Goal: Book appointment/travel/reservation

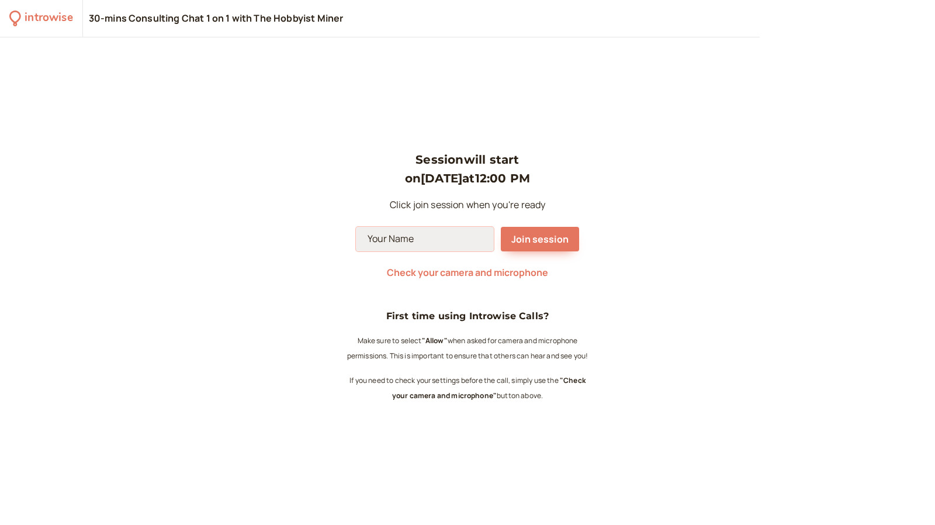
click at [435, 245] on input at bounding box center [425, 239] width 138 height 25
type input "[PERSON_NAME]"
click at [481, 276] on span "Check your camera and microphone" at bounding box center [467, 272] width 161 height 13
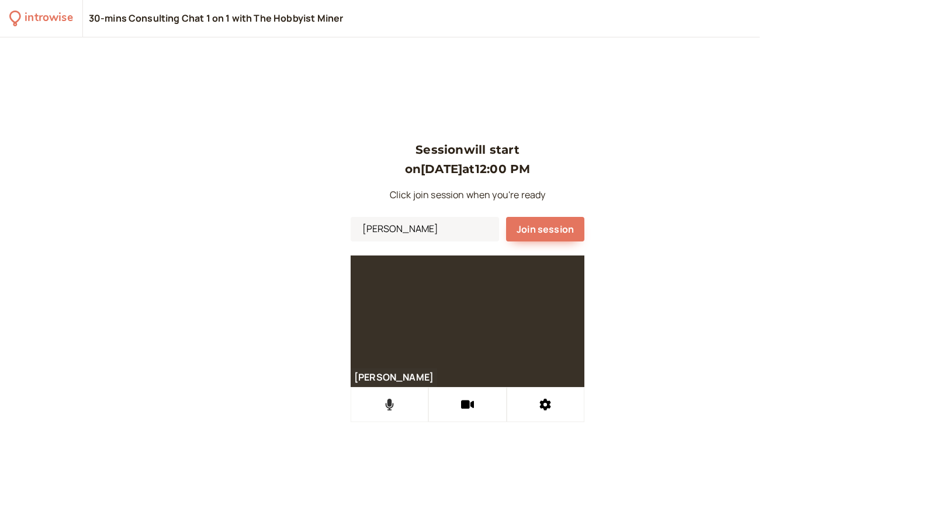
click at [386, 404] on icon at bounding box center [390, 405] width 8 height 12
click at [387, 409] on icon at bounding box center [389, 405] width 15 height 12
click at [539, 403] on icon at bounding box center [545, 405] width 12 height 12
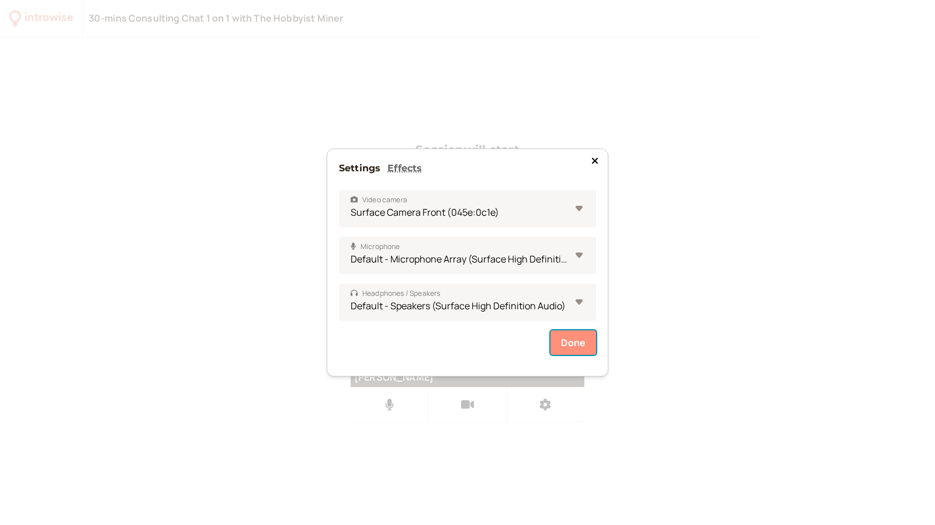
click at [584, 344] on button "Done" at bounding box center [574, 342] width 46 height 25
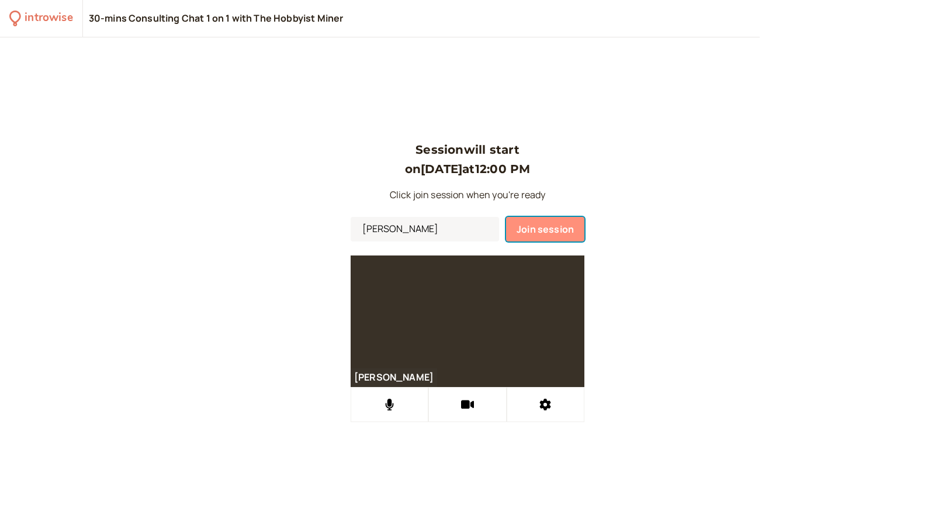
click at [553, 229] on span "Join session" at bounding box center [545, 229] width 57 height 13
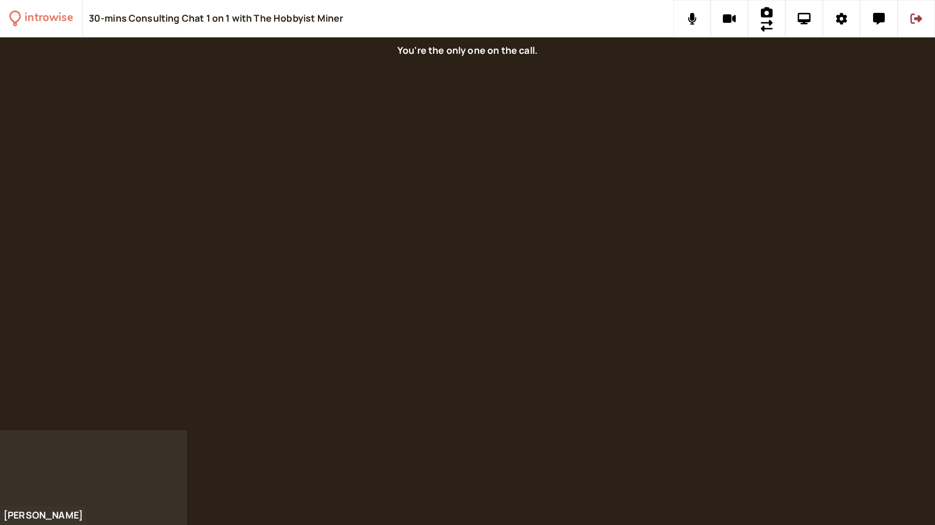
click at [671, 192] on div at bounding box center [467, 233] width 935 height 393
click at [729, 20] on icon at bounding box center [729, 19] width 13 height 9
click at [609, 80] on div at bounding box center [467, 233] width 935 height 393
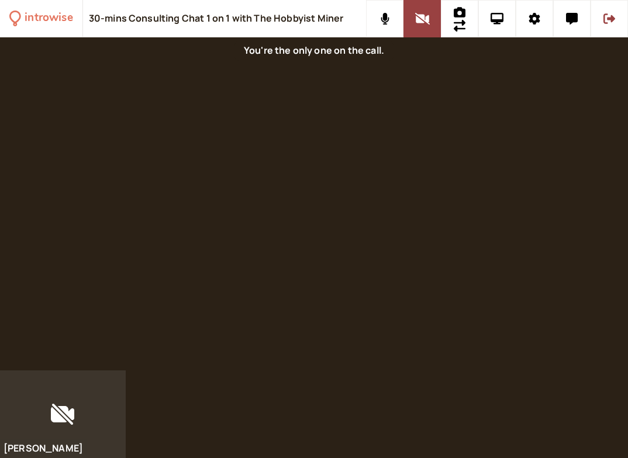
drag, startPoint x: 558, startPoint y: 170, endPoint x: 555, endPoint y: 140, distance: 30.5
click at [558, 170] on div at bounding box center [314, 203] width 628 height 333
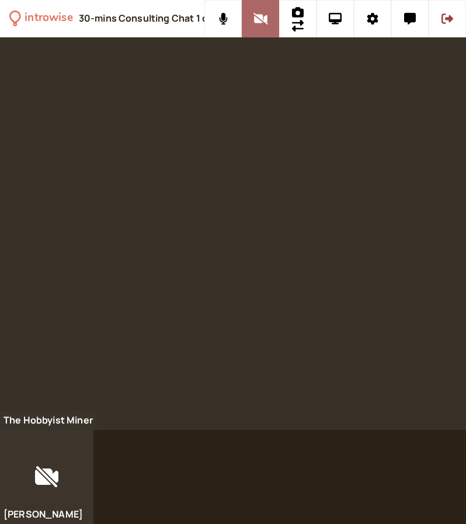
click at [264, 23] on icon at bounding box center [261, 19] width 15 height 12
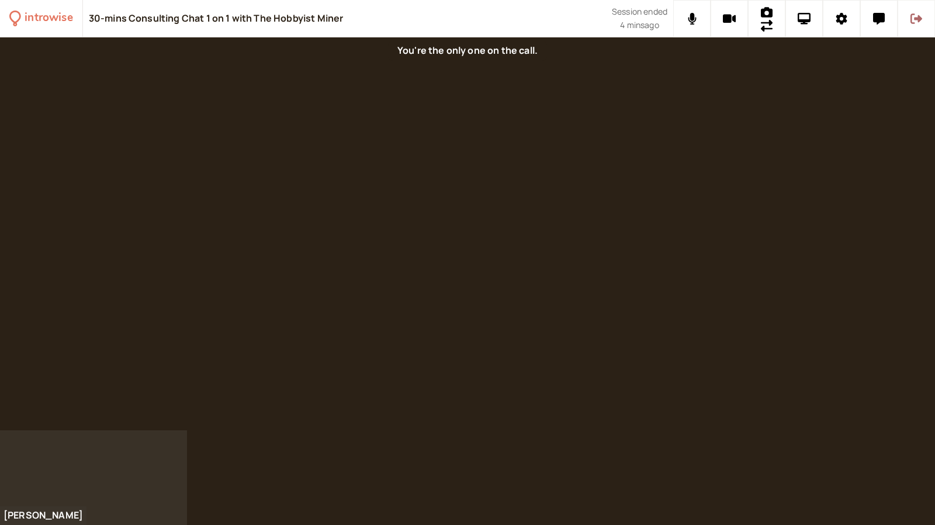
click at [913, 23] on icon at bounding box center [917, 18] width 12 height 11
